Goal: Information Seeking & Learning: Learn about a topic

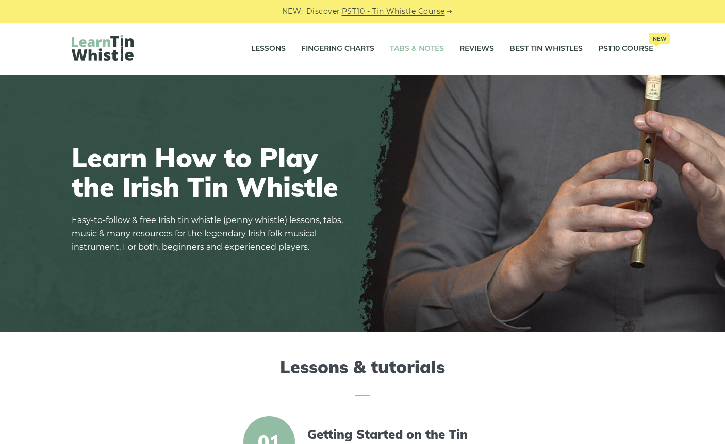
click at [420, 45] on link "Tabs & Notes" at bounding box center [417, 49] width 54 height 26
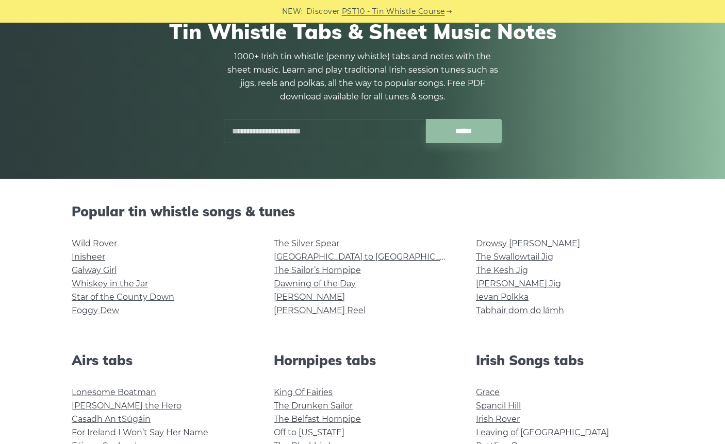
scroll to position [96, 0]
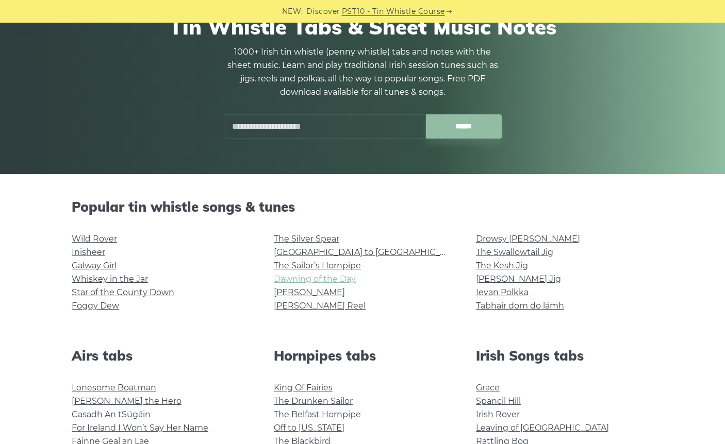
click at [332, 278] on link "Dawning of the Day" at bounding box center [315, 279] width 82 height 10
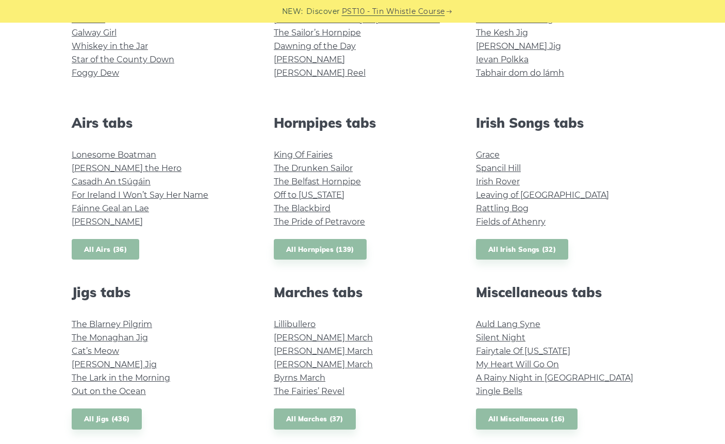
scroll to position [332, 0]
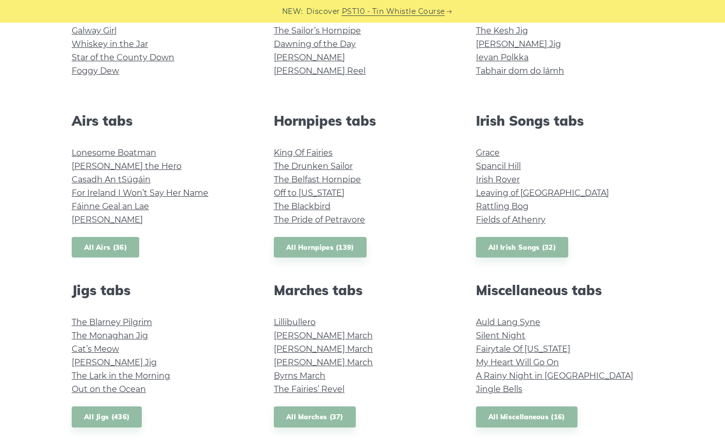
click at [124, 247] on link "All Airs (36)" at bounding box center [106, 247] width 68 height 21
click at [539, 245] on link "All Irish Songs (32)" at bounding box center [522, 247] width 92 height 21
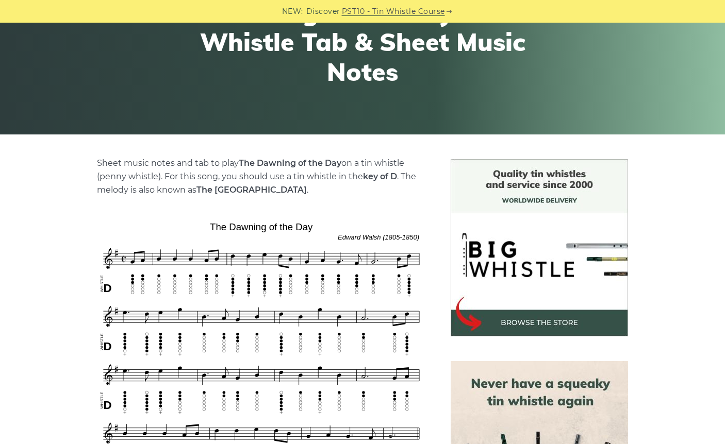
scroll to position [136, 0]
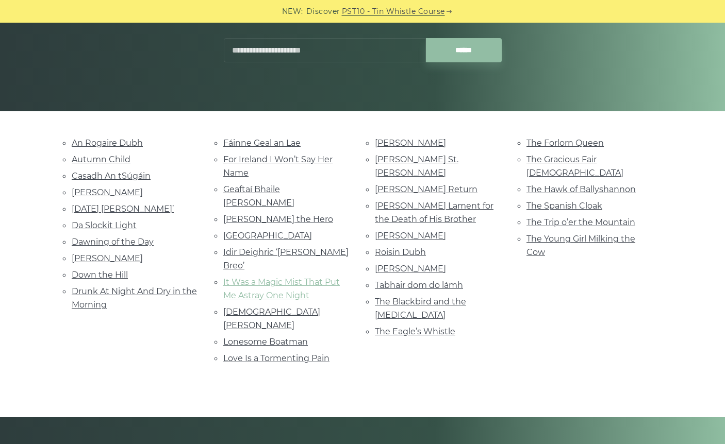
scroll to position [158, 0]
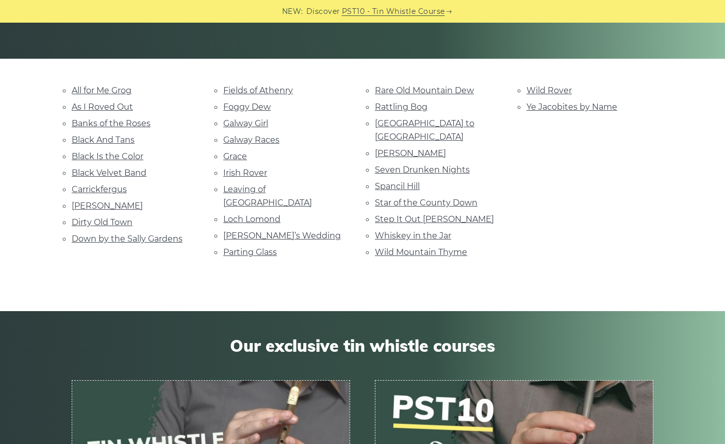
scroll to position [213, 0]
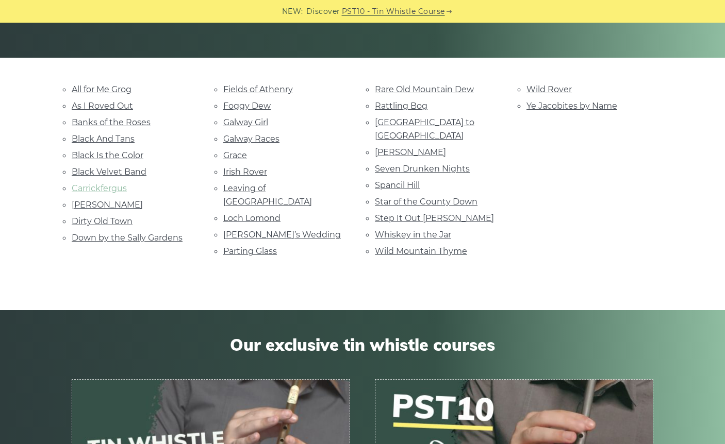
click at [93, 183] on link "Carrickfergus" at bounding box center [99, 188] width 55 height 10
click at [257, 102] on link "Foggy Dew" at bounding box center [246, 106] width 47 height 10
click at [247, 246] on link "Parting Glass" at bounding box center [250, 251] width 54 height 10
click at [447, 246] on link "Wild Mountain Thyme" at bounding box center [421, 251] width 92 height 10
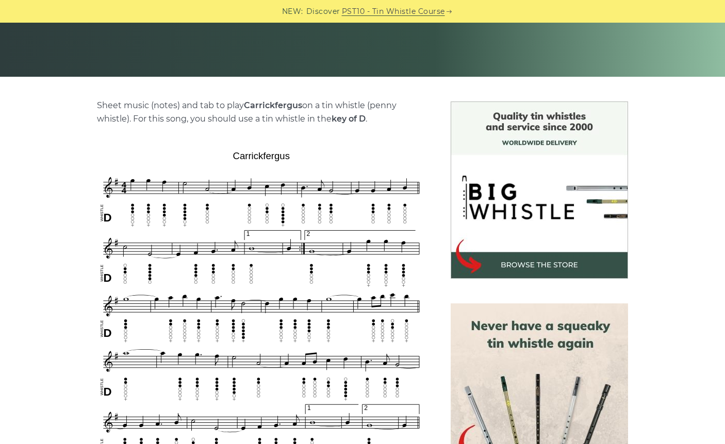
scroll to position [326, 0]
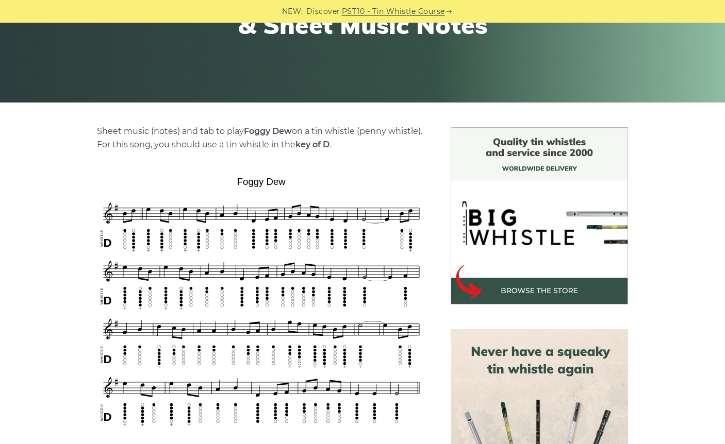
scroll to position [174, 0]
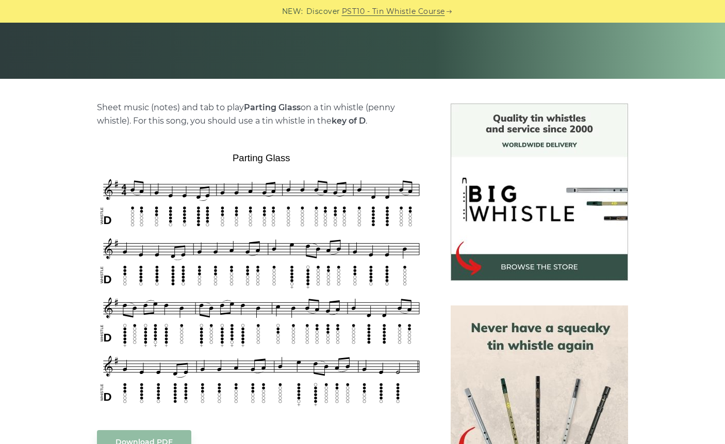
scroll to position [234, 0]
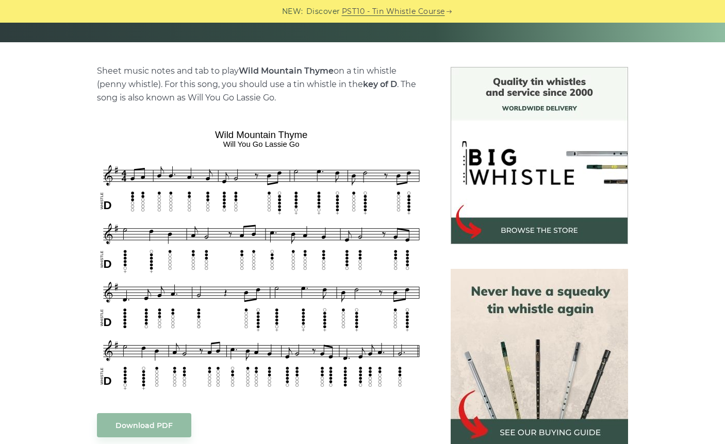
scroll to position [228, 0]
